Goal: Transaction & Acquisition: Purchase product/service

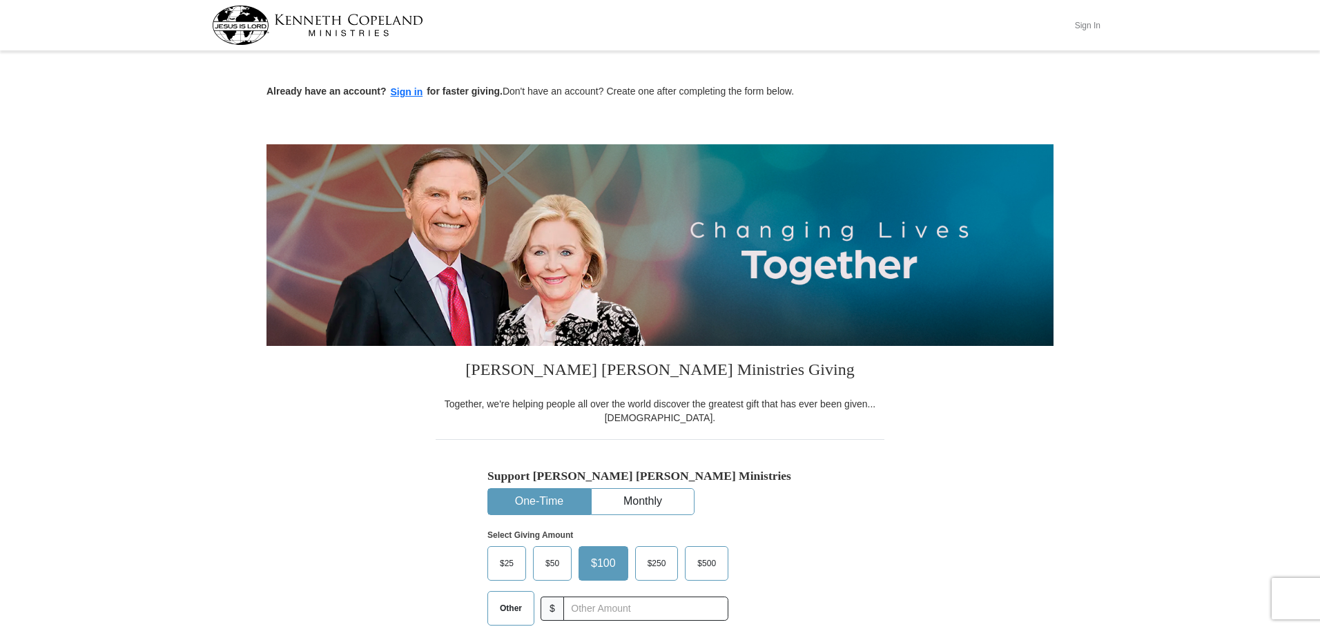
click at [1095, 26] on button "Sign In" at bounding box center [1087, 25] width 41 height 21
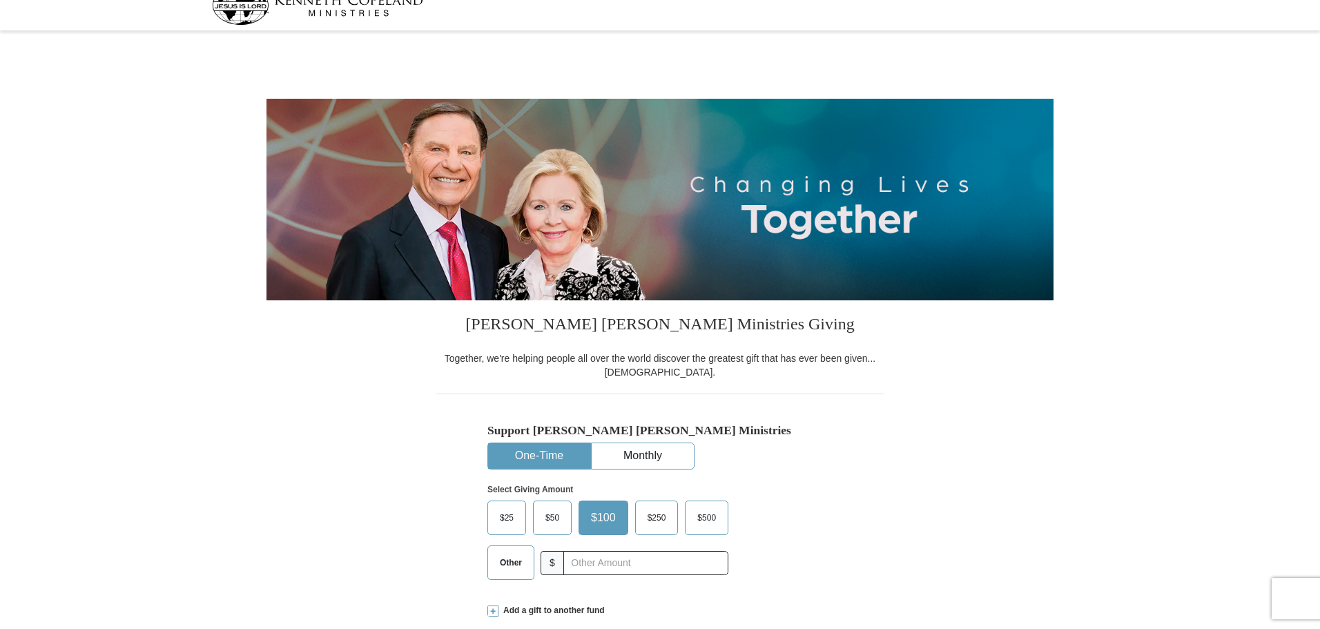
select select "[GEOGRAPHIC_DATA]"
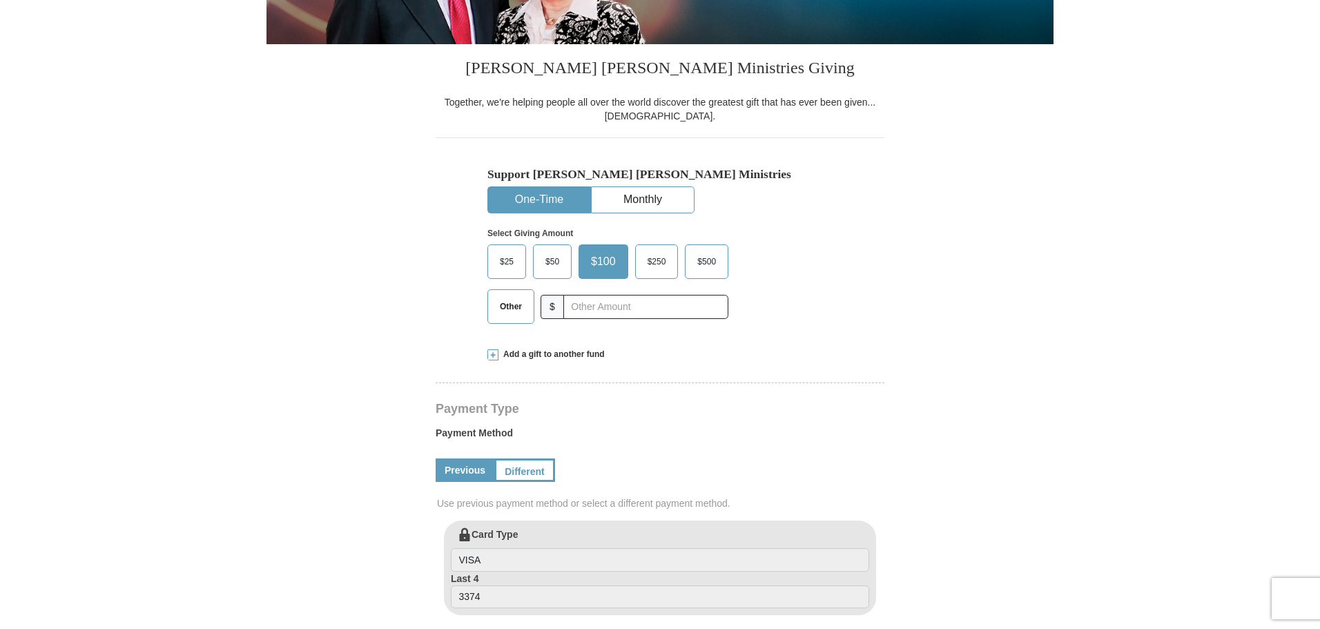
click at [552, 258] on span "$50" at bounding box center [553, 261] width 28 height 21
click at [0, 0] on input "$50" at bounding box center [0, 0] width 0 height 0
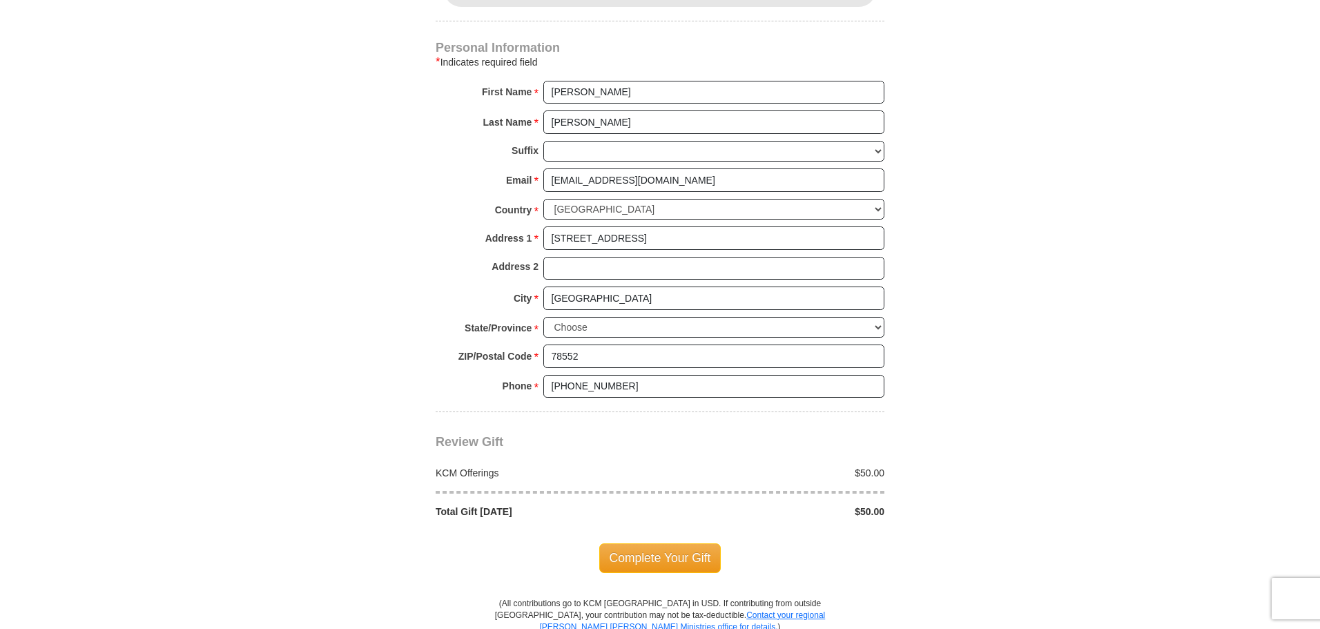
scroll to position [898, 0]
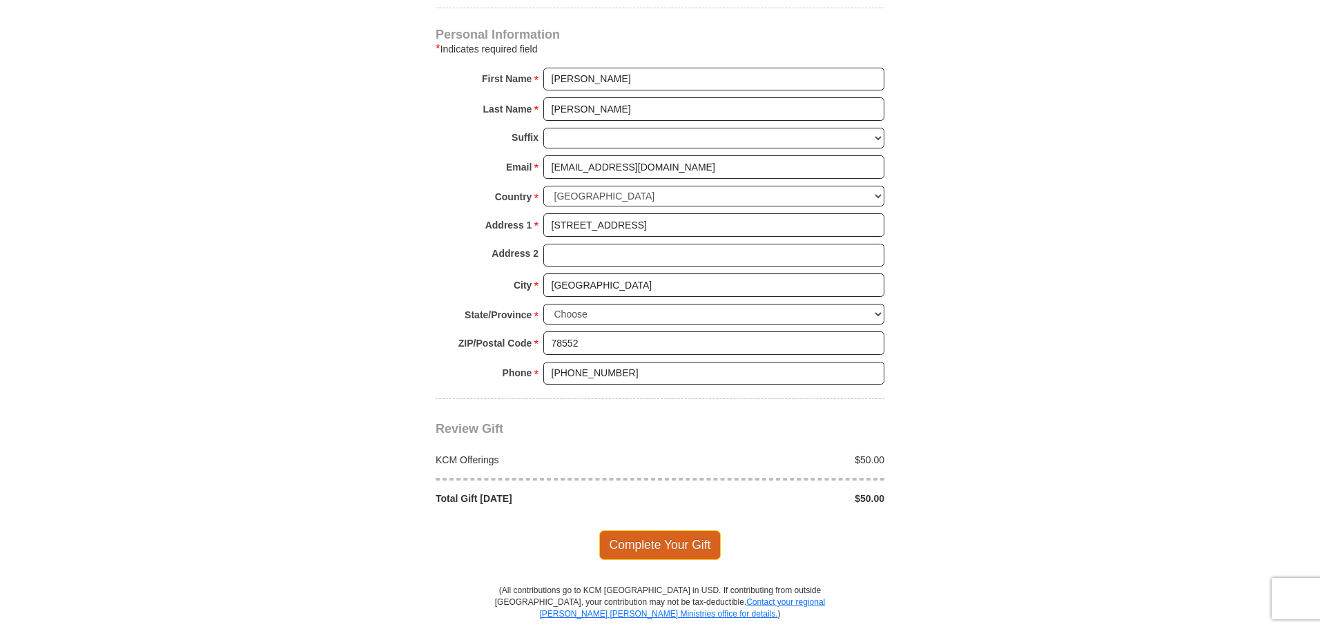
click at [654, 542] on span "Complete Your Gift" at bounding box center [660, 544] width 122 height 29
